Goal: Use online tool/utility

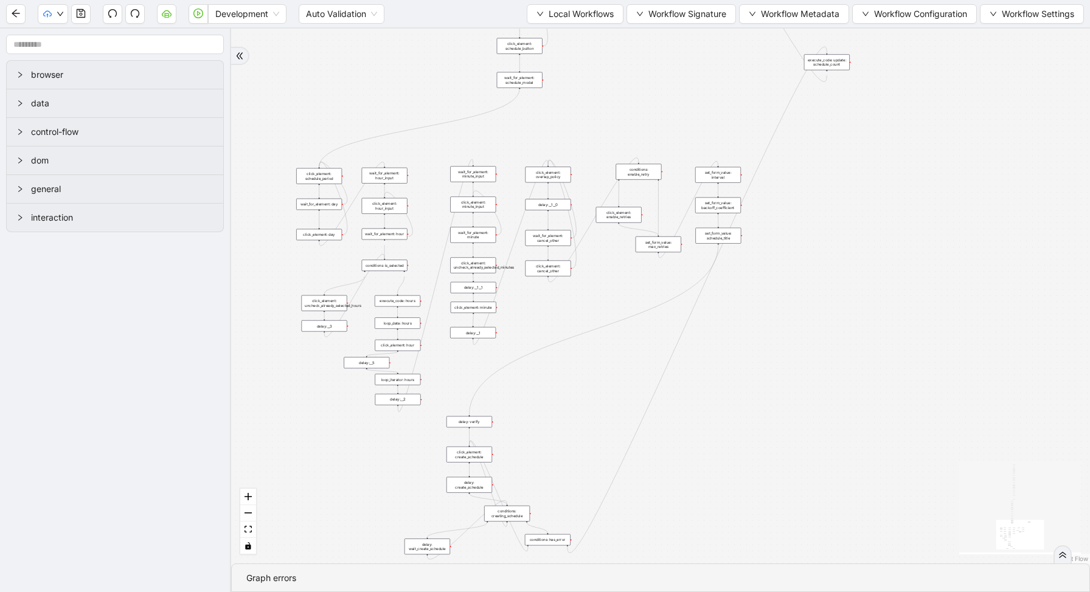
drag, startPoint x: 800, startPoint y: 320, endPoint x: 595, endPoint y: -66, distance: 437.0
click at [595, 0] on html "Development Auto Validation Local Workflows Workflow Signature Workflow Metadat…" at bounding box center [545, 296] width 1090 height 592
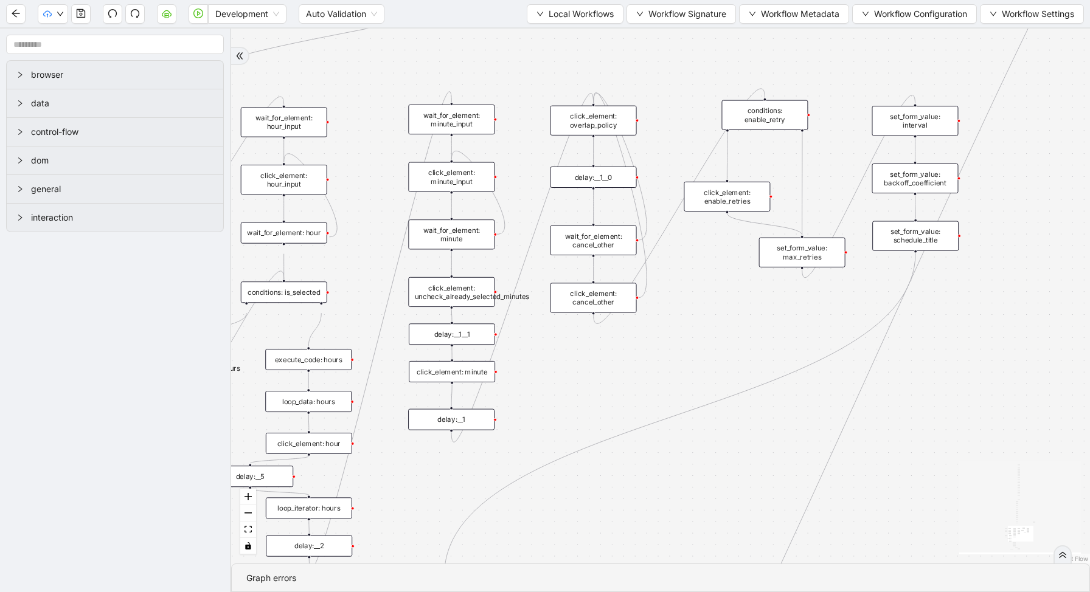
click at [468, 384] on div "trigger new_tab: wait_until_loaded: wait_for_element: param_menu click_element:…" at bounding box center [660, 296] width 859 height 535
click at [464, 377] on div "click_element: minute" at bounding box center [452, 371] width 86 height 21
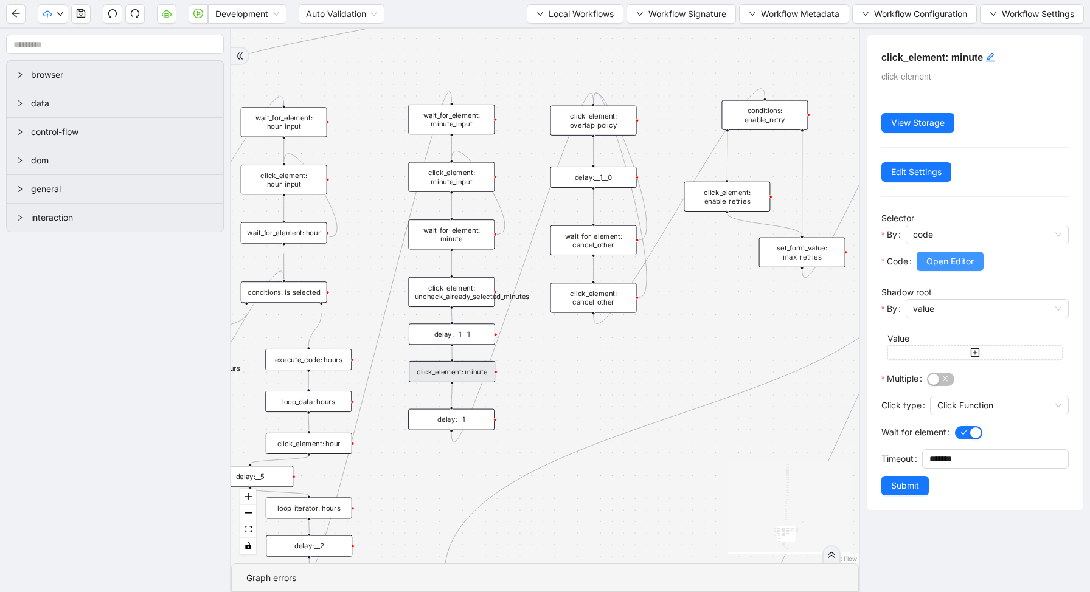
click at [974, 259] on button "Open Editor" at bounding box center [950, 261] width 67 height 19
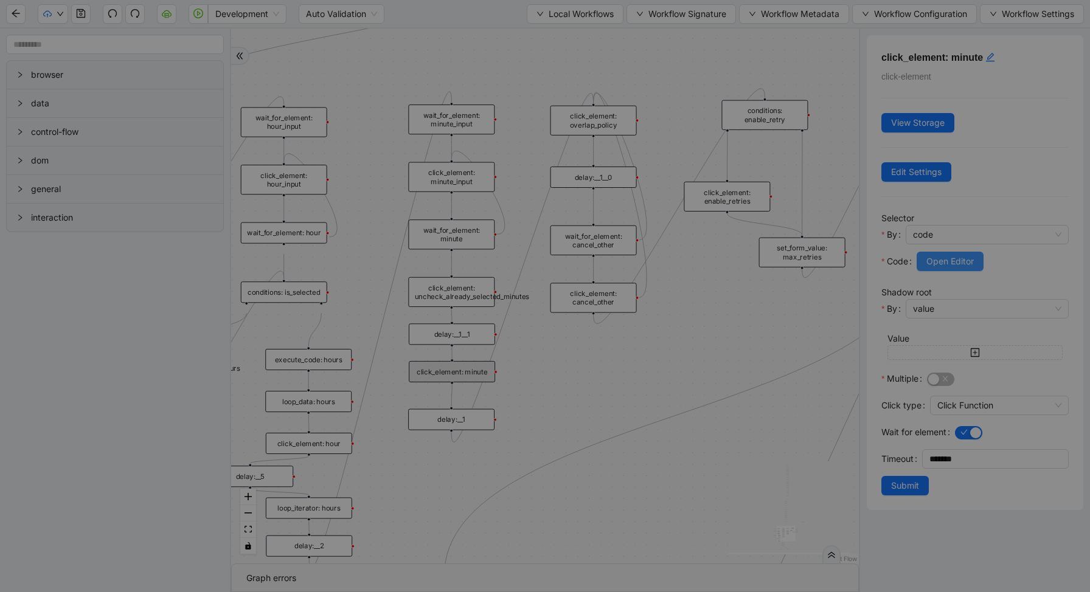
scroll to position [182, 0]
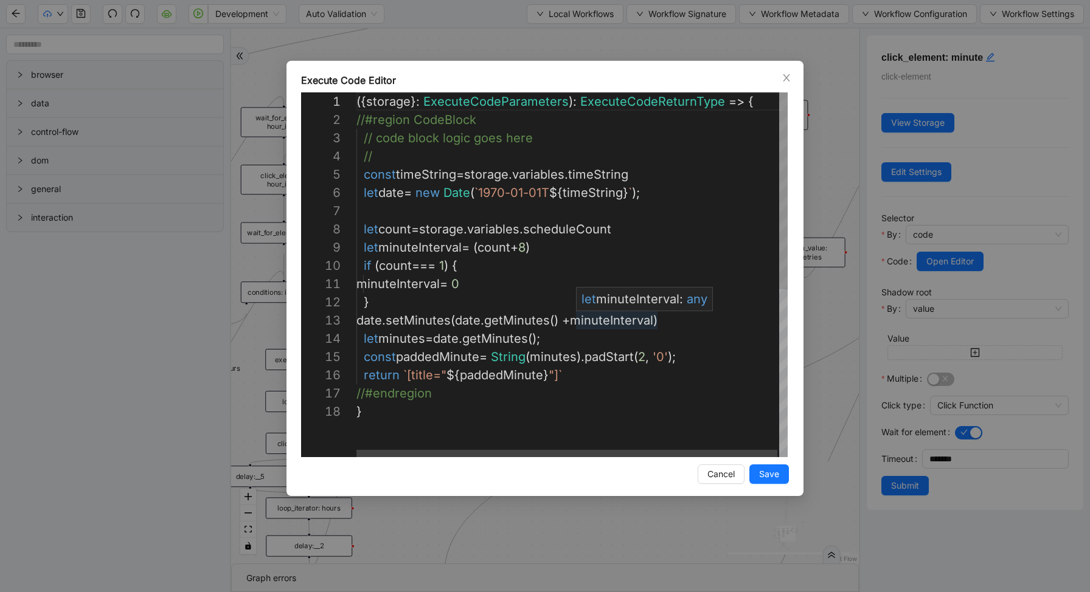
click at [599, 319] on div "({ storage }: ExecuteCodeParameters ): ExecuteCodeReturnType => { //#region Cod…" at bounding box center [572, 429] width 433 height 675
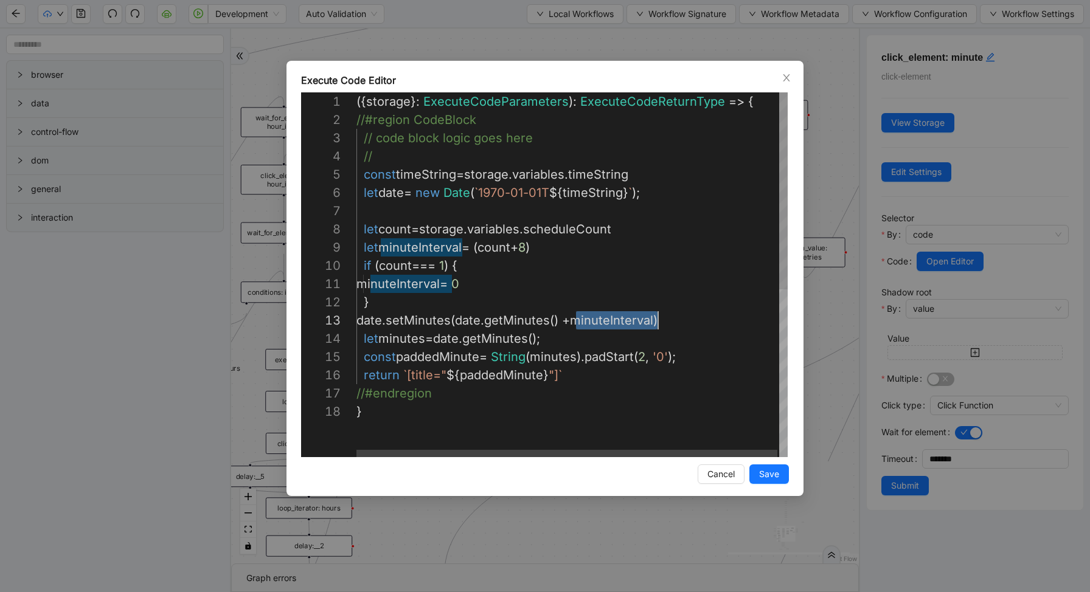
click at [554, 286] on div "({ storage }: ExecuteCodeParameters ): ExecuteCodeReturnType => { //#region Cod…" at bounding box center [572, 429] width 433 height 675
click at [571, 229] on div "({ storage }: ExecuteCodeParameters ): ExecuteCodeReturnType => { //#region Cod…" at bounding box center [572, 429] width 433 height 675
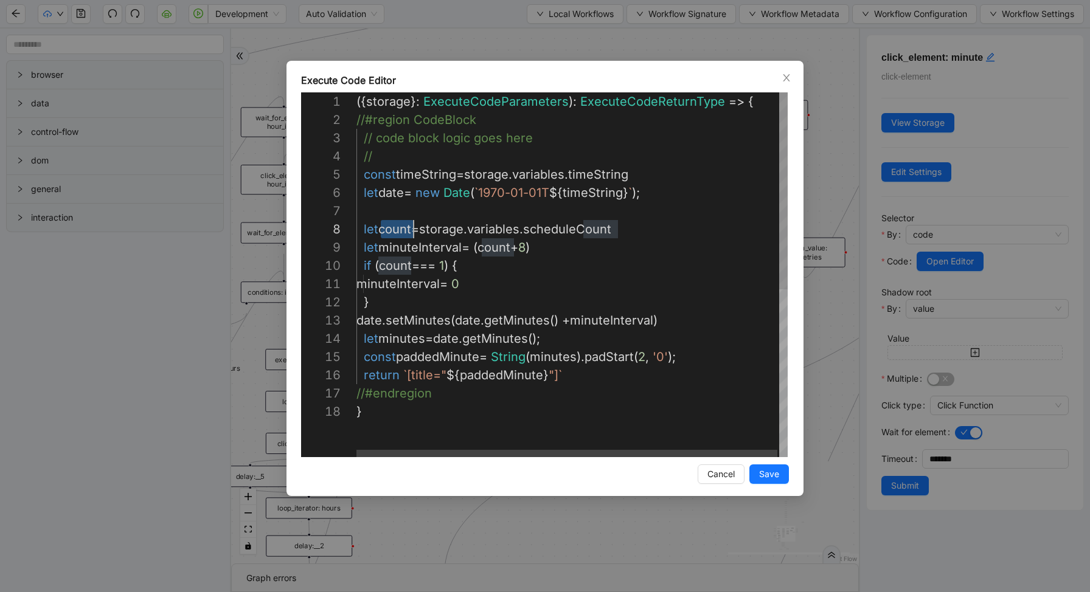
click at [387, 226] on div "({ storage }: ExecuteCodeParameters ): ExecuteCodeReturnType => { //#region Cod…" at bounding box center [572, 429] width 433 height 675
click at [627, 259] on div "({ storage }: ExecuteCodeParameters ): ExecuteCodeReturnType => { //#region Cod…" at bounding box center [572, 429] width 433 height 675
type textarea "**********"
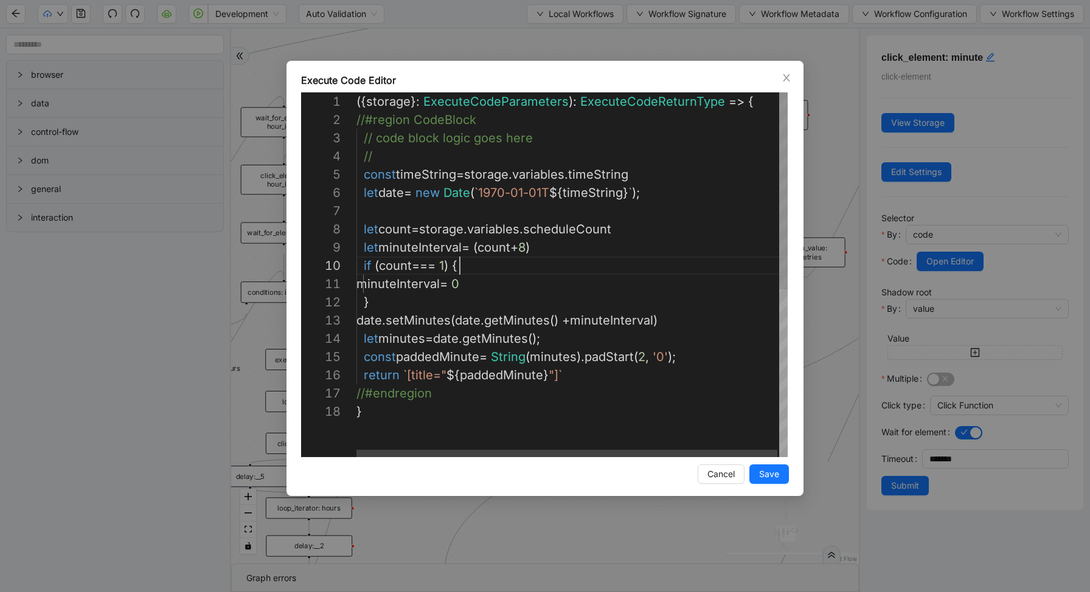
click at [614, 323] on div "({ storage }: ExecuteCodeParameters ): ExecuteCodeReturnType => { //#region Cod…" at bounding box center [572, 429] width 433 height 675
